Goal: Task Accomplishment & Management: Manage account settings

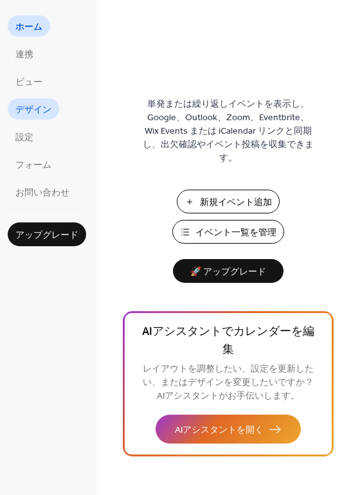
click at [52, 99] on link "デザイン" at bounding box center [33, 108] width 51 height 21
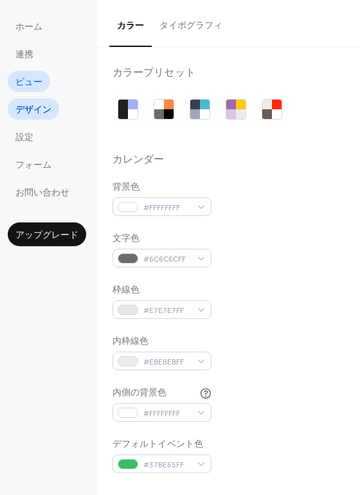
click at [42, 89] on span "ビュー" at bounding box center [28, 82] width 27 height 13
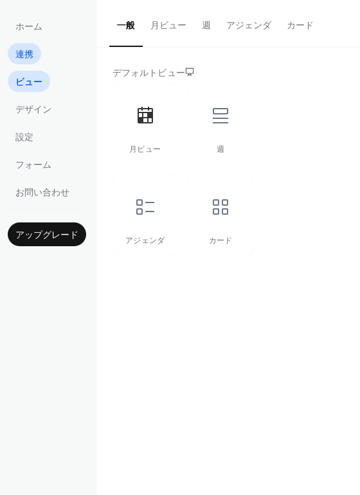
click at [35, 52] on link "連携" at bounding box center [24, 53] width 33 height 21
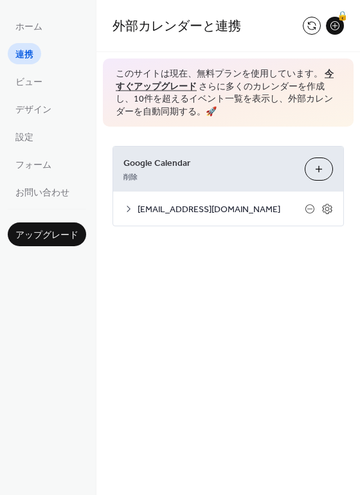
click at [227, 215] on span "[EMAIL_ADDRESS][DOMAIN_NAME]" at bounding box center [220, 209] width 167 height 13
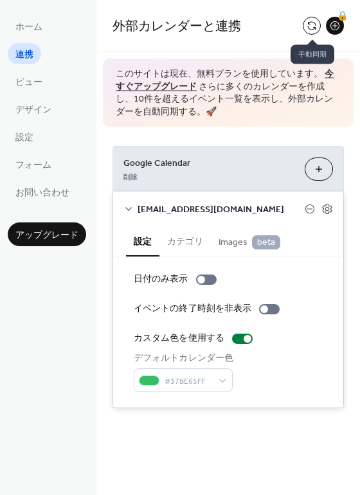
click at [312, 24] on button at bounding box center [312, 26] width 18 height 18
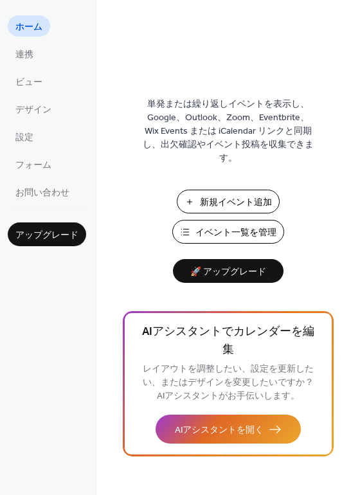
click at [22, 42] on ul "ホーム 連携 ビュー デザイン 設定 フォーム お問い合わせ" at bounding box center [47, 108] width 78 height 187
click at [23, 50] on span "連携" at bounding box center [24, 54] width 18 height 13
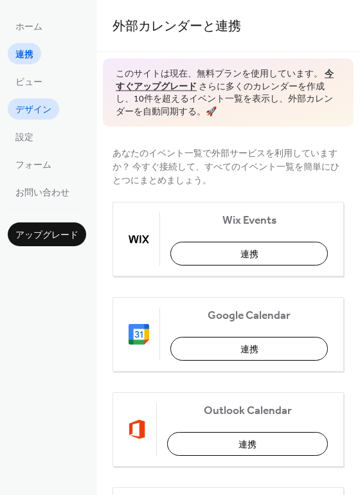
click at [29, 98] on link "デザイン" at bounding box center [33, 108] width 51 height 21
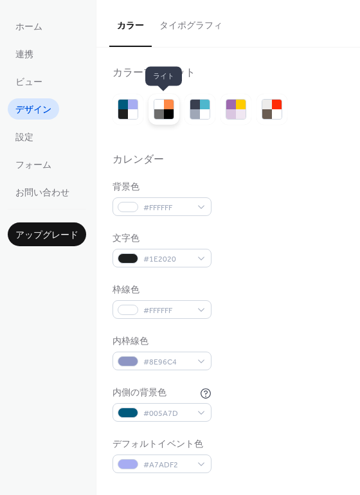
click at [161, 109] on div at bounding box center [159, 114] width 10 height 10
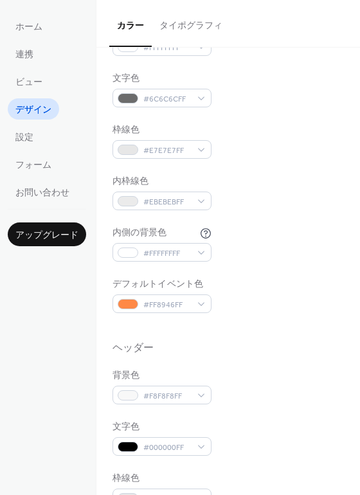
scroll to position [168, 0]
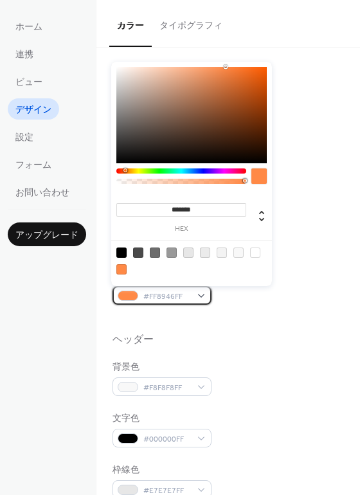
click at [127, 294] on div at bounding box center [128, 295] width 21 height 10
click at [200, 207] on input "*******" at bounding box center [181, 209] width 130 height 13
paste input
type input "*******"
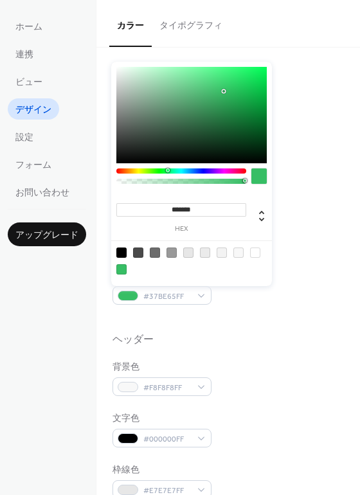
click at [315, 211] on div "背景色 #FFFFFFFF 文字色 #6C6C6CFF 枠線色 #E7E7E7FF 内枠線色 #EBEBEBFF 内側の背景色 #FFFFFFFF デフォルト…" at bounding box center [227, 158] width 231 height 292
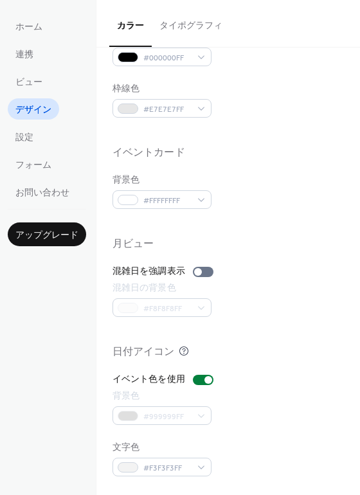
scroll to position [550, 0]
click at [201, 381] on div at bounding box center [203, 379] width 21 height 10
click at [195, 384] on label "イベント色を使用" at bounding box center [165, 378] width 106 height 13
click at [202, 272] on div at bounding box center [203, 271] width 21 height 10
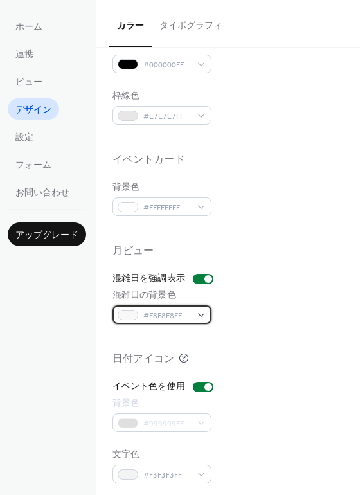
click at [163, 316] on span "#F8F8F8FF" at bounding box center [167, 315] width 48 height 13
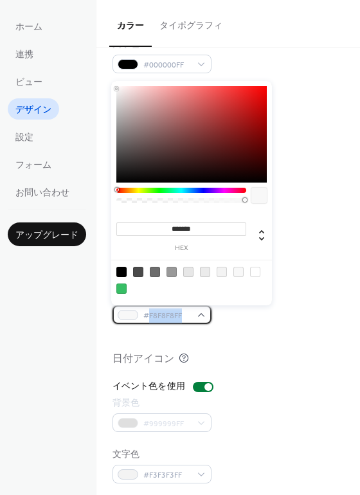
click at [163, 316] on span "#F8F8F8FF" at bounding box center [167, 315] width 48 height 13
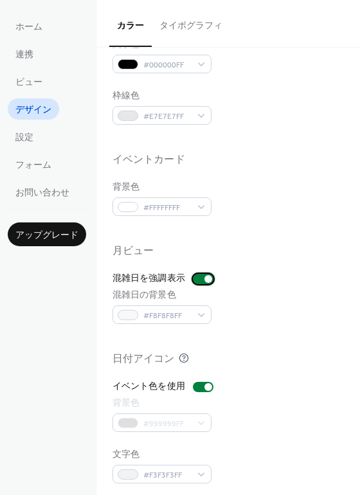
click at [209, 283] on div at bounding box center [203, 279] width 21 height 10
click at [203, 287] on div "混雑日を強調表示 混雑日の背景色 #F8F8F8FF" at bounding box center [227, 298] width 231 height 52
click at [203, 283] on div at bounding box center [203, 279] width 21 height 10
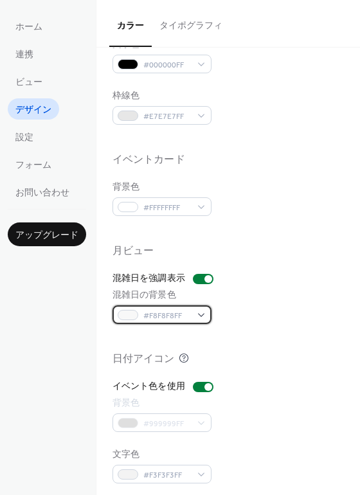
click at [156, 320] on span "#F8F8F8FF" at bounding box center [167, 315] width 48 height 13
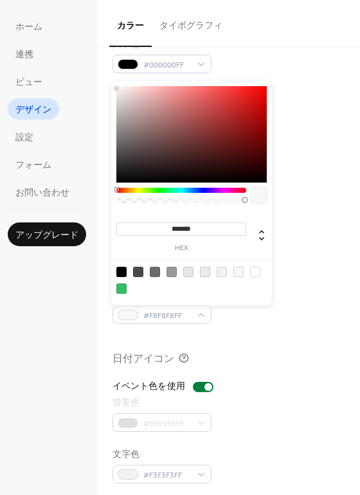
click at [186, 236] on div "******* hex" at bounding box center [181, 236] width 130 height 32
click at [189, 231] on input "*******" at bounding box center [181, 228] width 130 height 13
paste input
type input "*******"
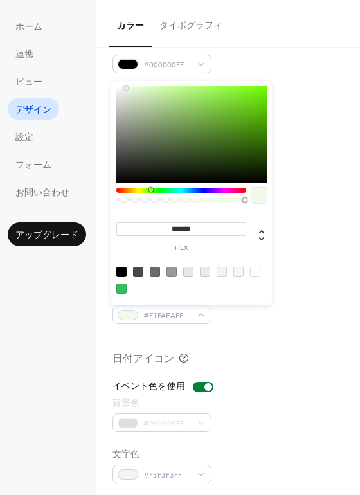
click at [318, 238] on div at bounding box center [227, 230] width 231 height 29
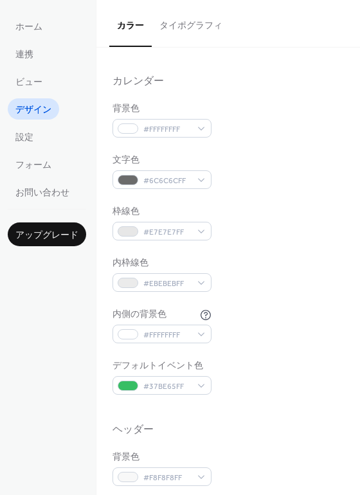
scroll to position [0, 0]
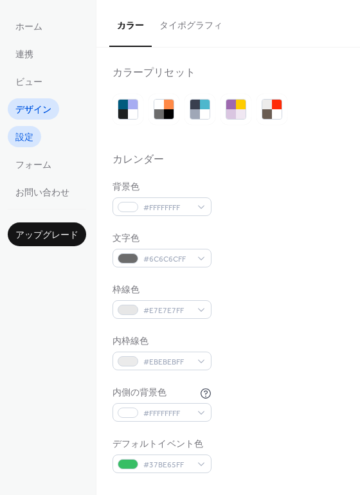
click at [31, 137] on span "設定" at bounding box center [24, 137] width 18 height 13
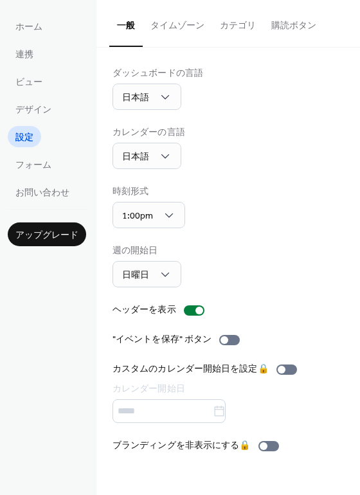
click at [12, 41] on ul "ホーム 連携 ビュー デザイン 設定 フォーム お問い合わせ" at bounding box center [47, 108] width 78 height 187
click at [24, 49] on span "連携" at bounding box center [24, 54] width 18 height 13
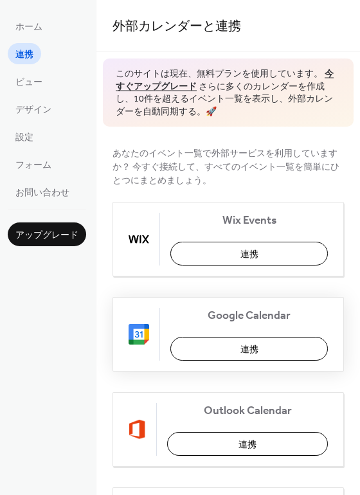
click at [271, 340] on button "連携" at bounding box center [248, 349] width 157 height 24
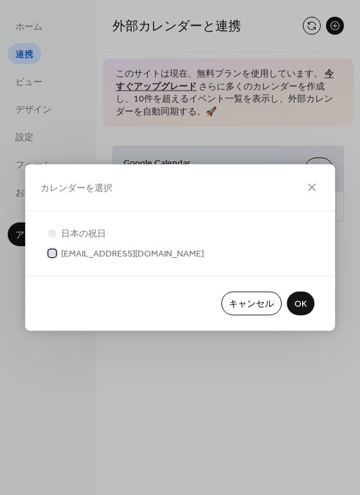
click at [58, 251] on div at bounding box center [52, 252] width 13 height 13
click at [299, 299] on span "OK" at bounding box center [300, 303] width 12 height 13
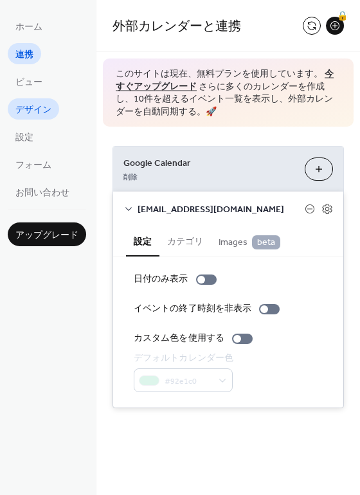
click at [28, 98] on link "デザイン" at bounding box center [33, 108] width 51 height 21
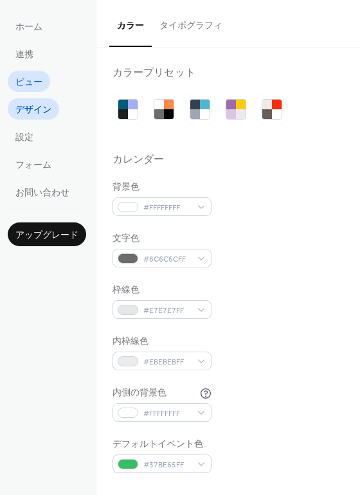
click at [31, 88] on span "ビュー" at bounding box center [28, 82] width 27 height 13
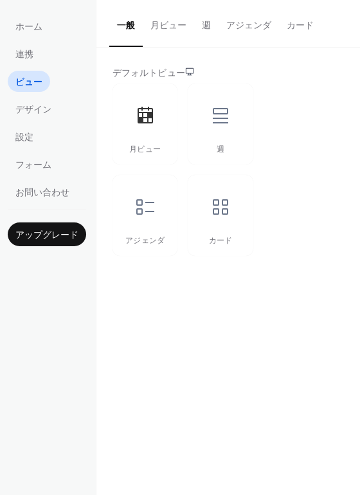
click at [43, 139] on ul "ホーム 連携 ビュー デザイン 設定 フォーム お問い合わせ" at bounding box center [47, 108] width 78 height 187
click at [38, 137] on link "設定" at bounding box center [24, 136] width 33 height 21
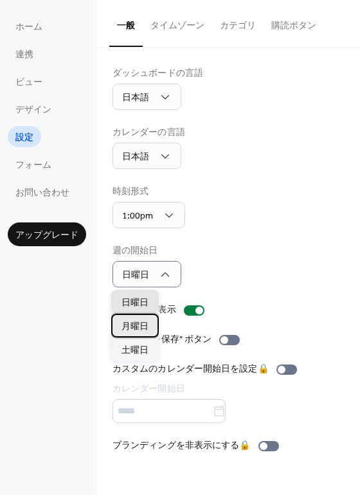
click at [145, 324] on span "月曜日" at bounding box center [134, 326] width 27 height 13
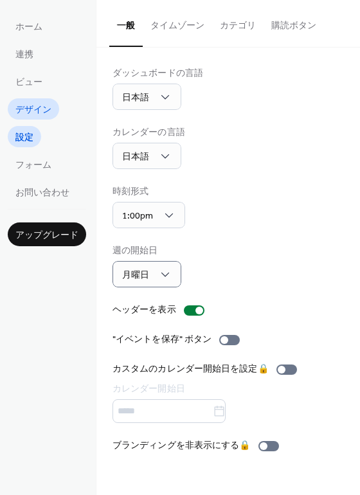
click at [20, 98] on link "デザイン" at bounding box center [33, 108] width 51 height 21
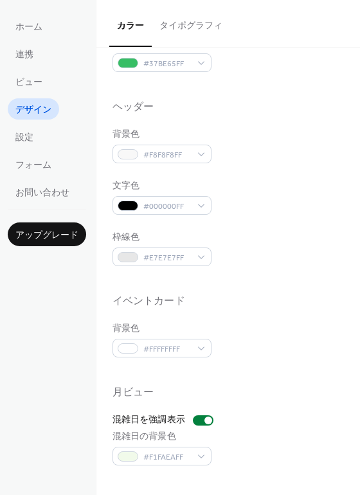
scroll to position [467, 0]
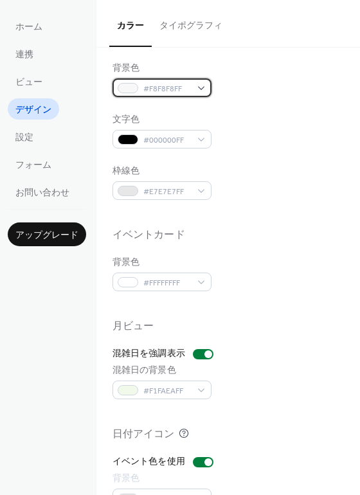
click at [176, 93] on span "#F8F8F8FF" at bounding box center [167, 88] width 48 height 13
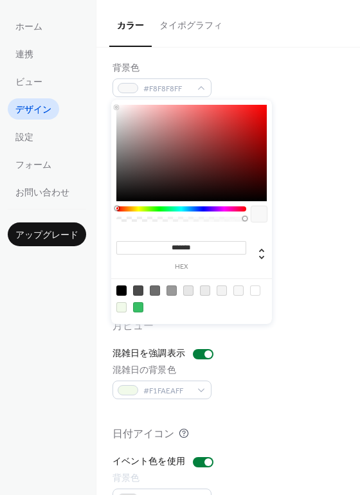
click at [123, 306] on div at bounding box center [121, 307] width 10 height 10
type input "*******"
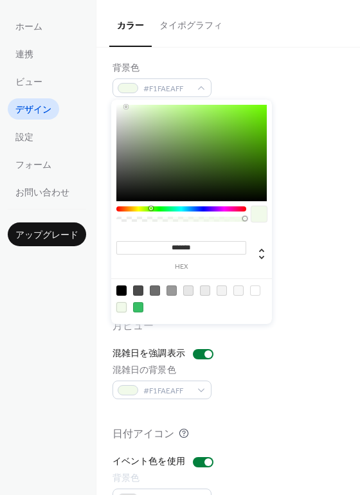
click at [321, 139] on div "文字色 #000000FF" at bounding box center [227, 130] width 231 height 35
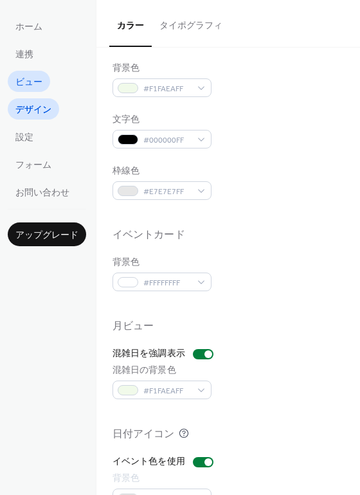
click at [35, 80] on span "ビュー" at bounding box center [28, 82] width 27 height 13
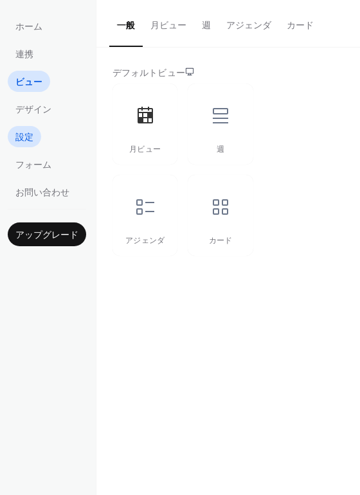
click at [33, 138] on span "設定" at bounding box center [24, 137] width 18 height 13
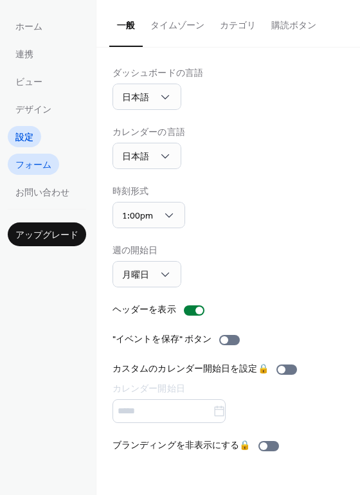
click at [33, 170] on span "フォーム" at bounding box center [33, 165] width 36 height 13
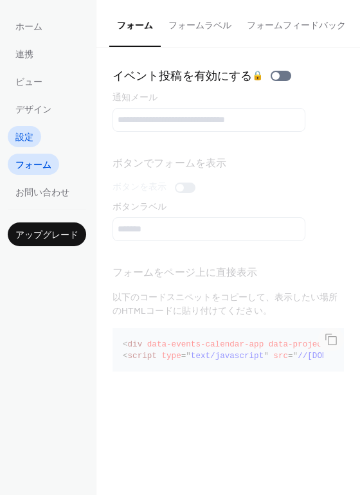
click at [32, 138] on span "設定" at bounding box center [24, 137] width 18 height 13
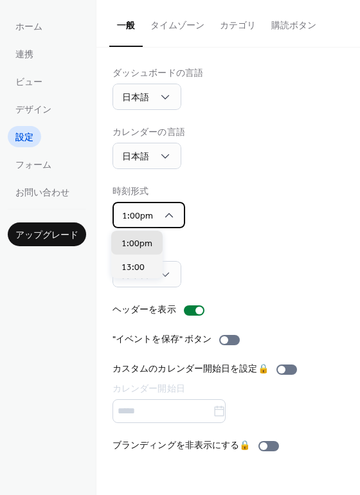
click at [173, 219] on div "1:00pm" at bounding box center [148, 215] width 73 height 26
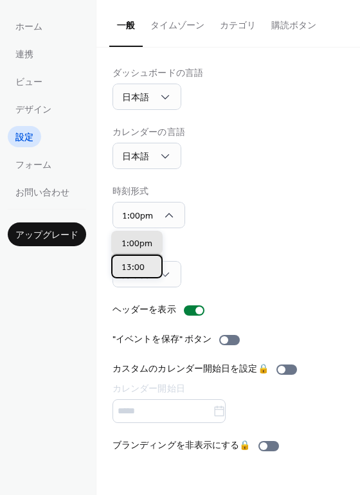
click at [136, 273] on span "13:00" at bounding box center [132, 267] width 23 height 13
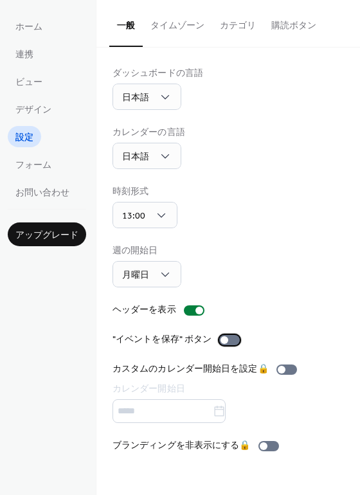
click at [232, 340] on div at bounding box center [229, 340] width 21 height 10
